Goal: Use online tool/utility: Utilize a website feature to perform a specific function

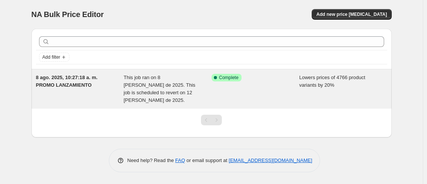
click at [236, 86] on div "Success Complete Complete" at bounding box center [255, 89] width 88 height 30
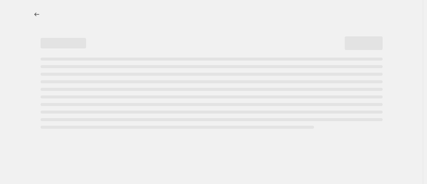
select select "percentage"
select select "no_change"
select select "collection"
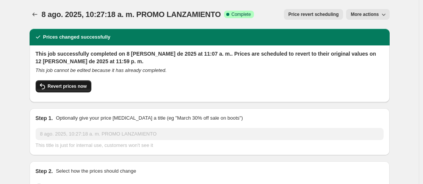
click at [85, 88] on span "Revert prices now" at bounding box center [67, 86] width 39 height 6
checkbox input "false"
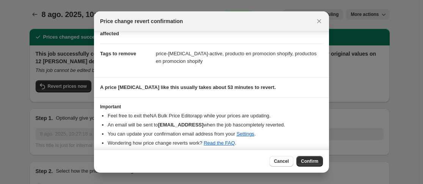
scroll to position [54, 0]
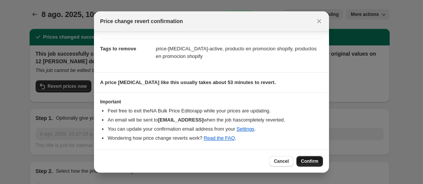
click at [315, 163] on span "Confirm" at bounding box center [309, 161] width 17 height 6
